Goal: Transaction & Acquisition: Purchase product/service

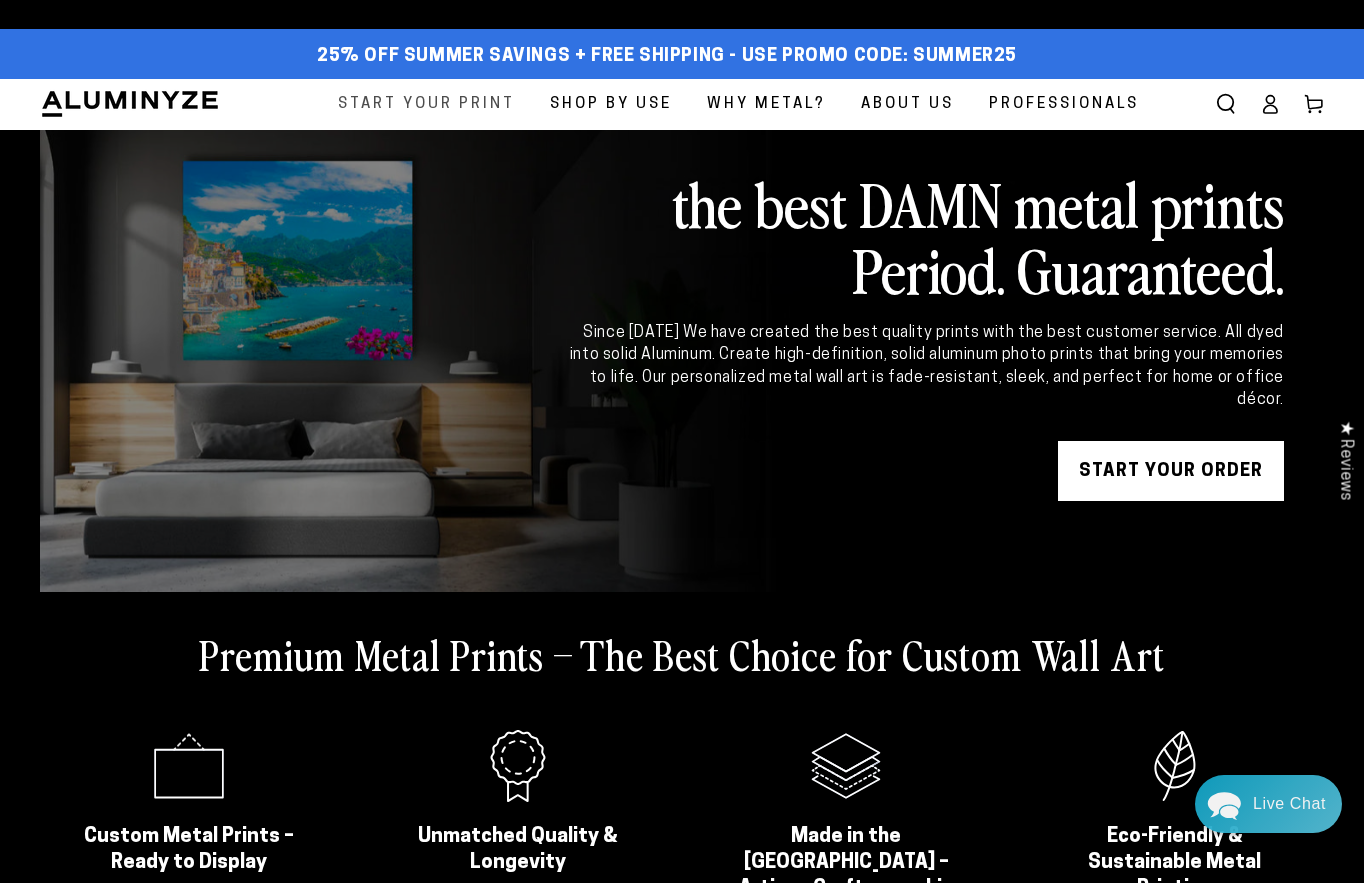
click at [476, 111] on span "Start Your Print" at bounding box center [426, 104] width 177 height 27
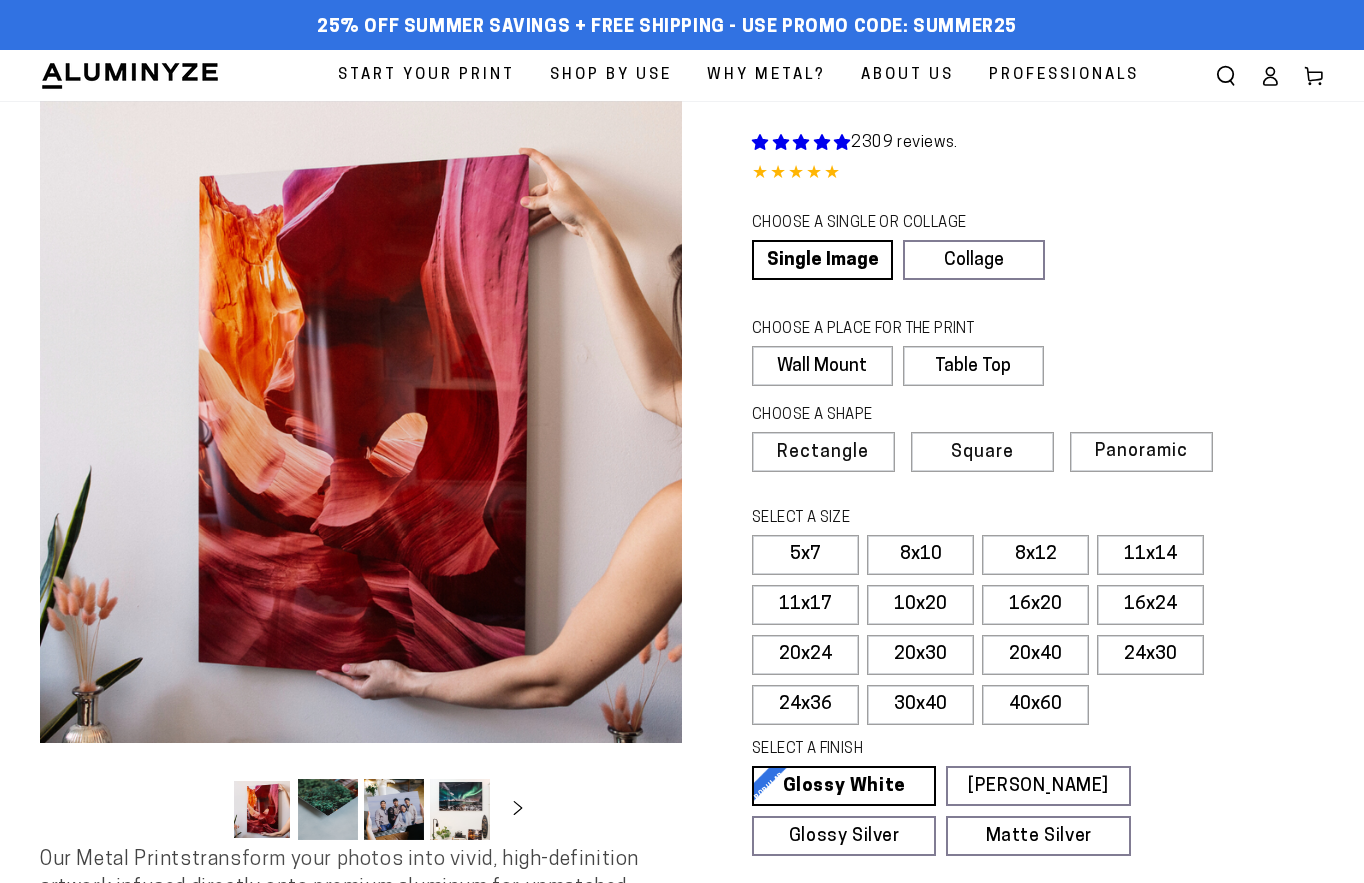
select select "**********"
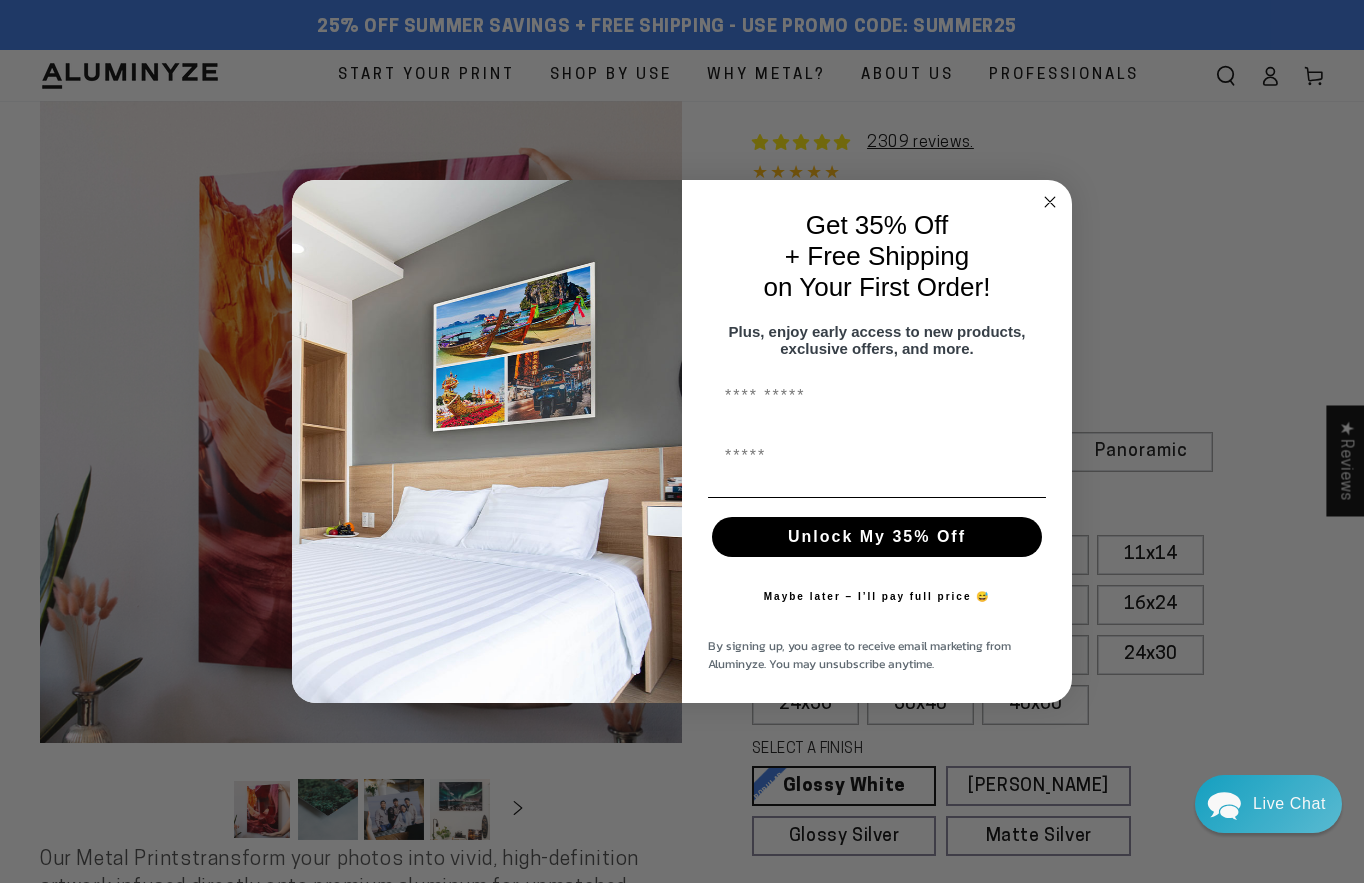
click at [1047, 197] on icon "Close dialog" at bounding box center [1050, 202] width 10 height 10
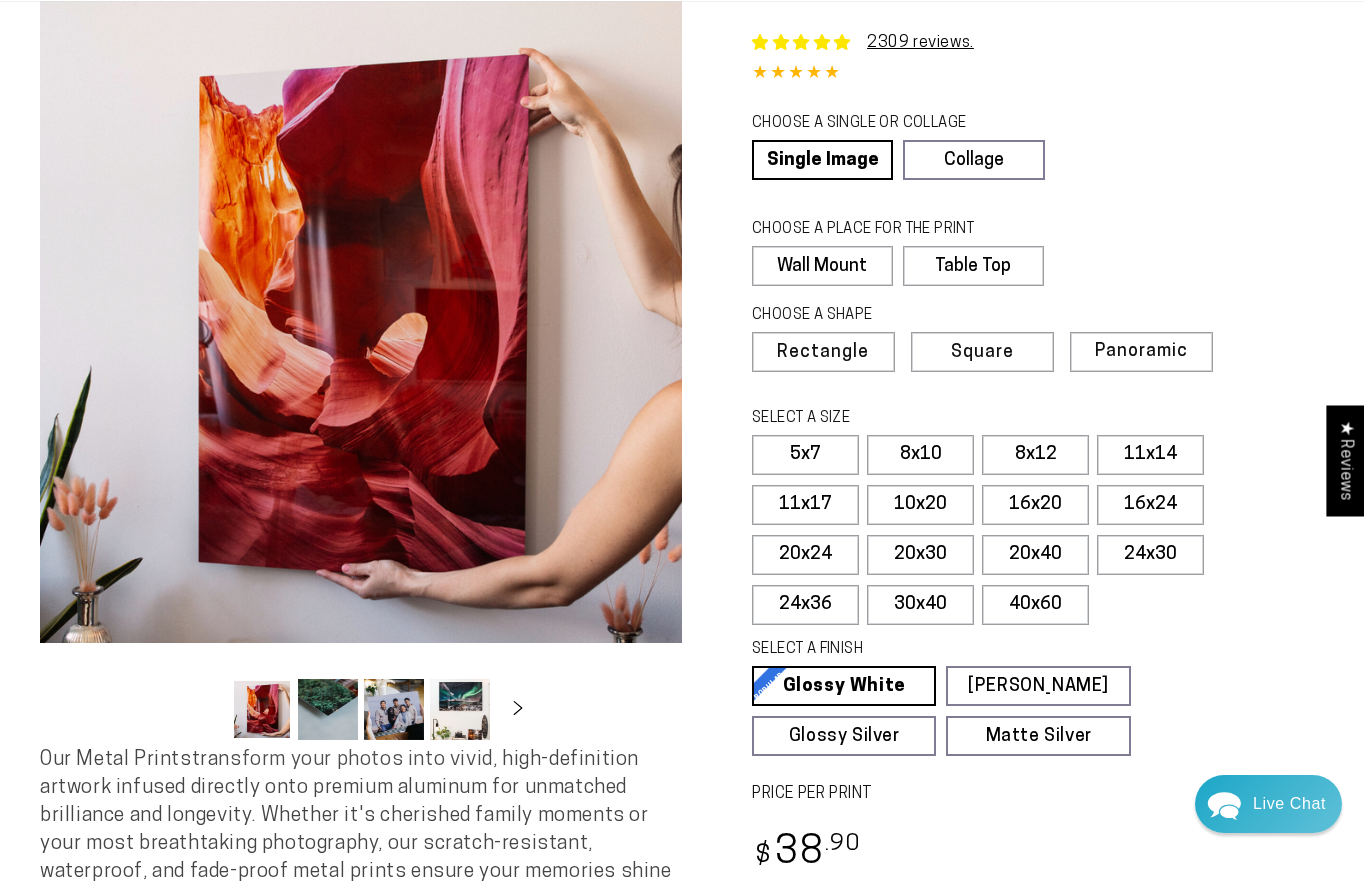
scroll to position [200, 0]
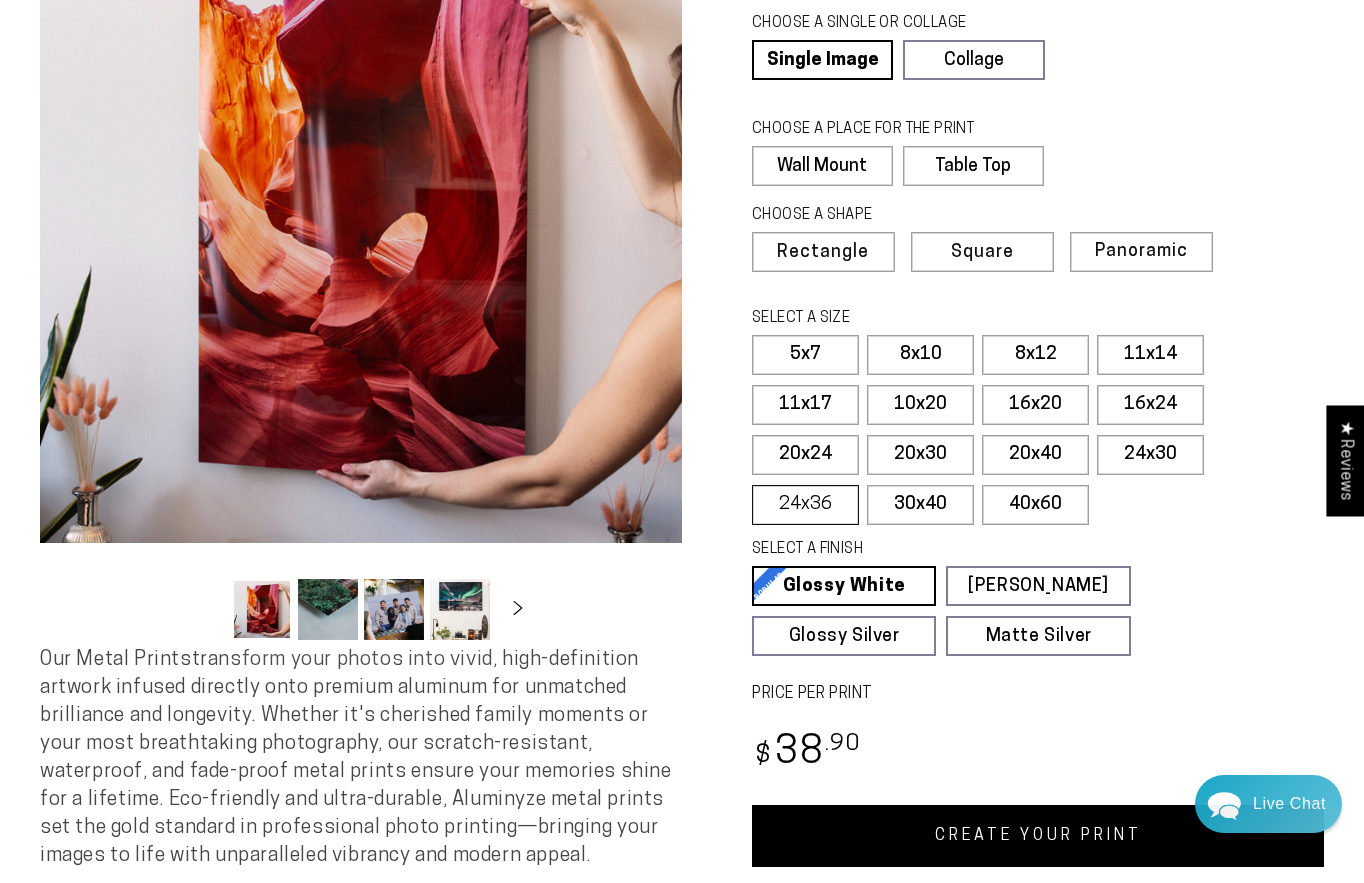
click at [810, 498] on label "24x36" at bounding box center [805, 505] width 107 height 40
click at [1160, 441] on label "24x30" at bounding box center [1150, 455] width 107 height 40
click at [815, 502] on label "24x36" at bounding box center [805, 505] width 107 height 40
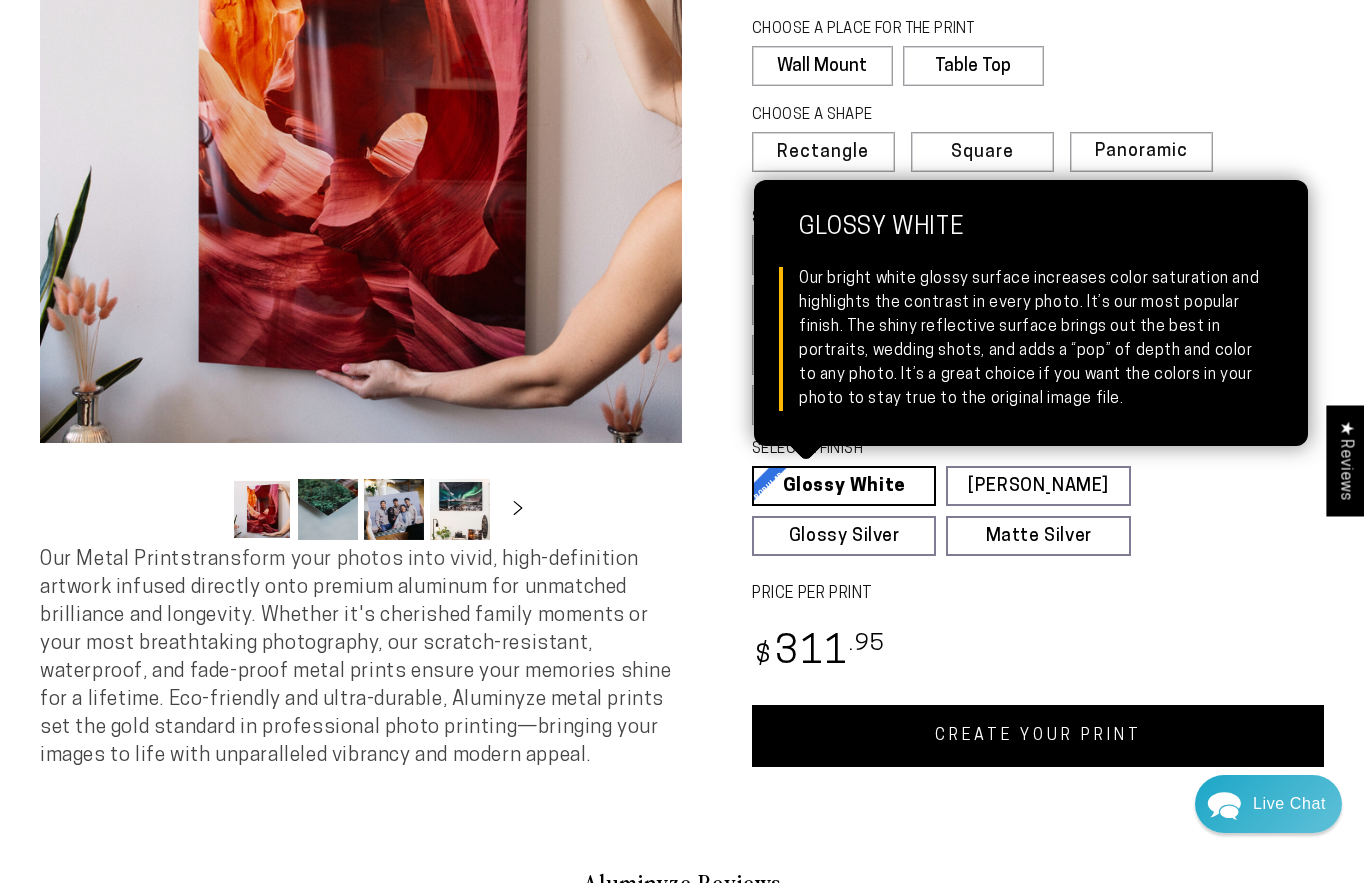
click at [862, 481] on link "Glossy White Glossy White Our bright white glossy surface increases color satur…" at bounding box center [844, 486] width 184 height 40
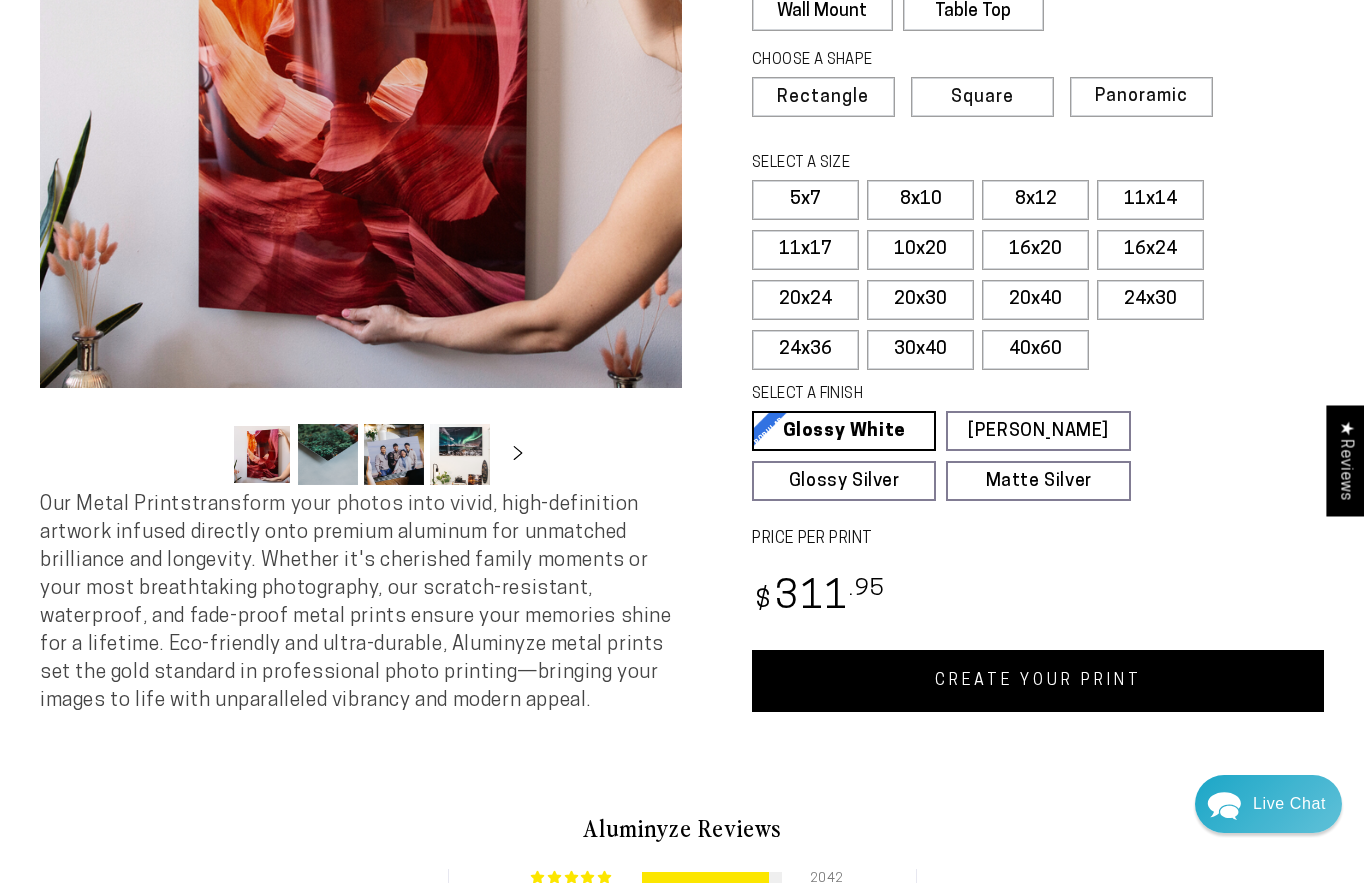
scroll to position [400, 0]
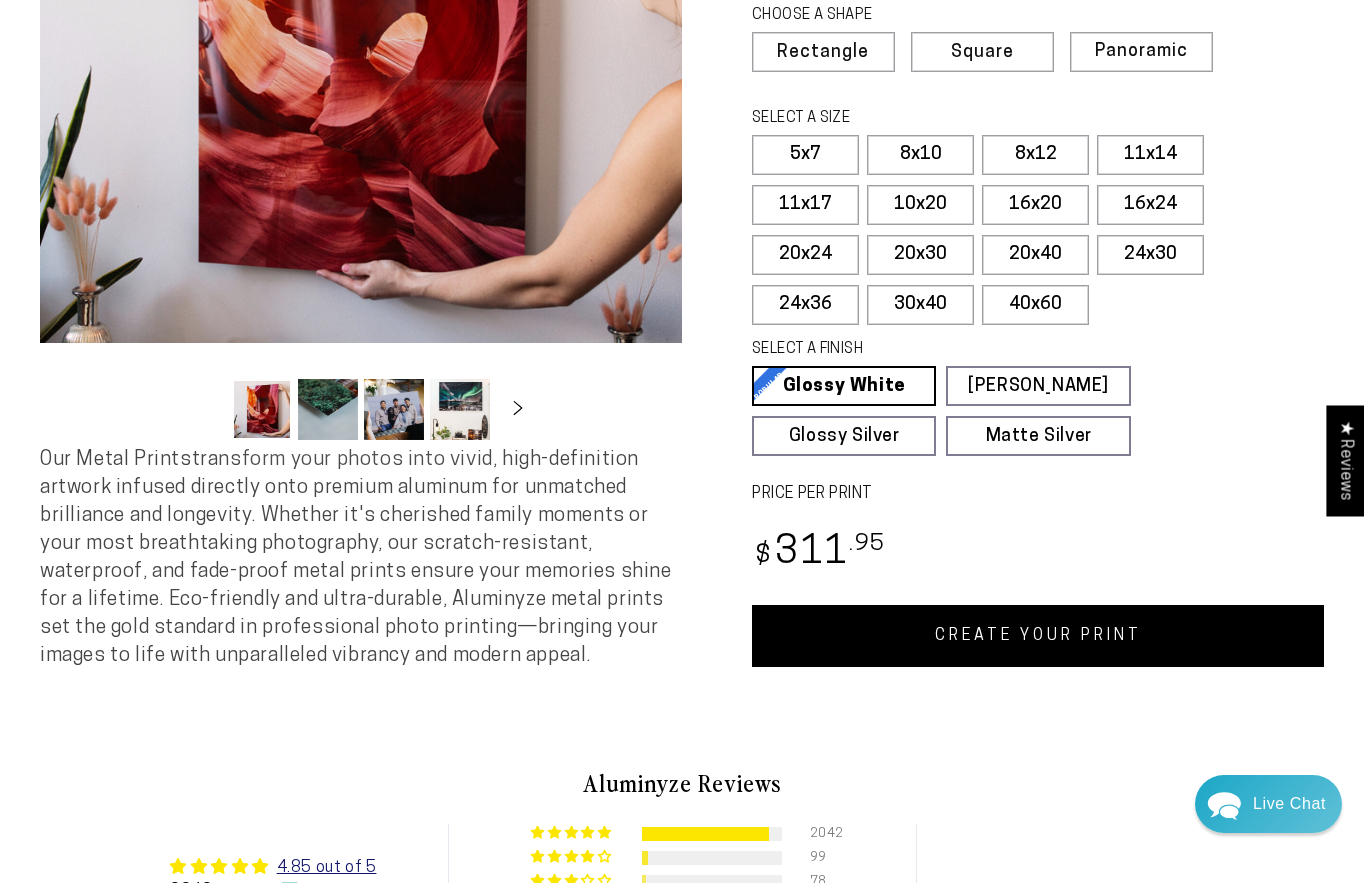
click at [1034, 641] on link "CREATE YOUR PRINT" at bounding box center [1038, 636] width 572 height 62
